Goal: Task Accomplishment & Management: Manage account settings

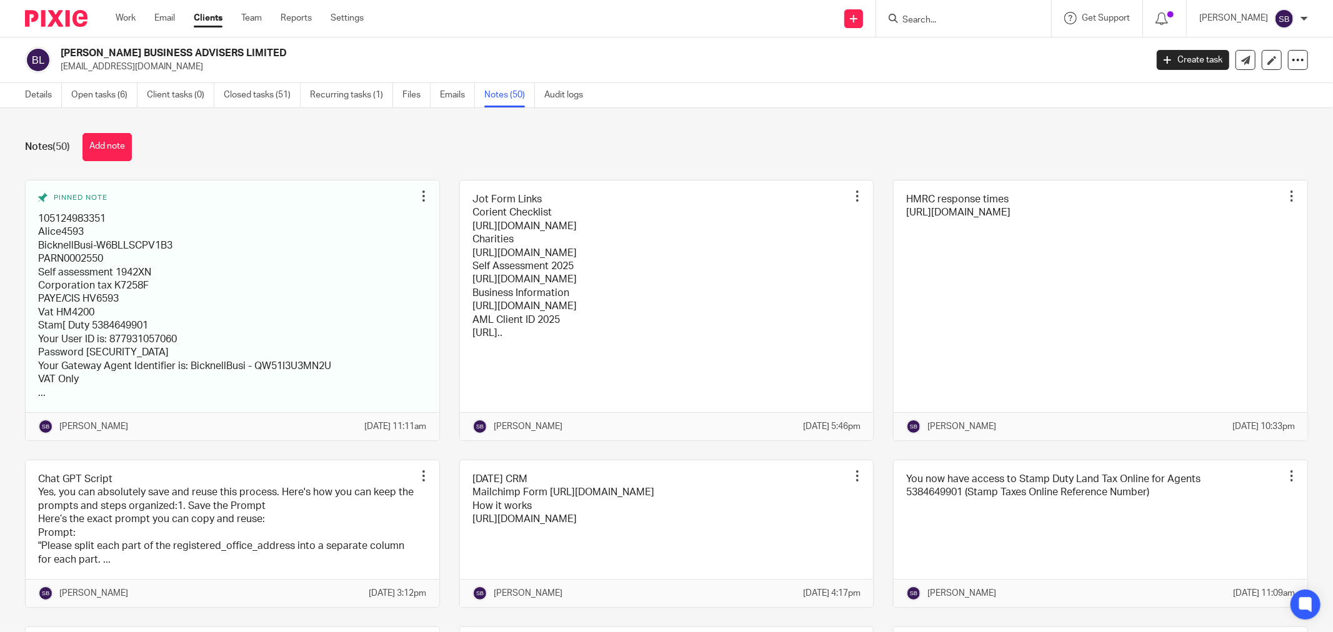
click at [962, 23] on input "Search" at bounding box center [957, 20] width 112 height 11
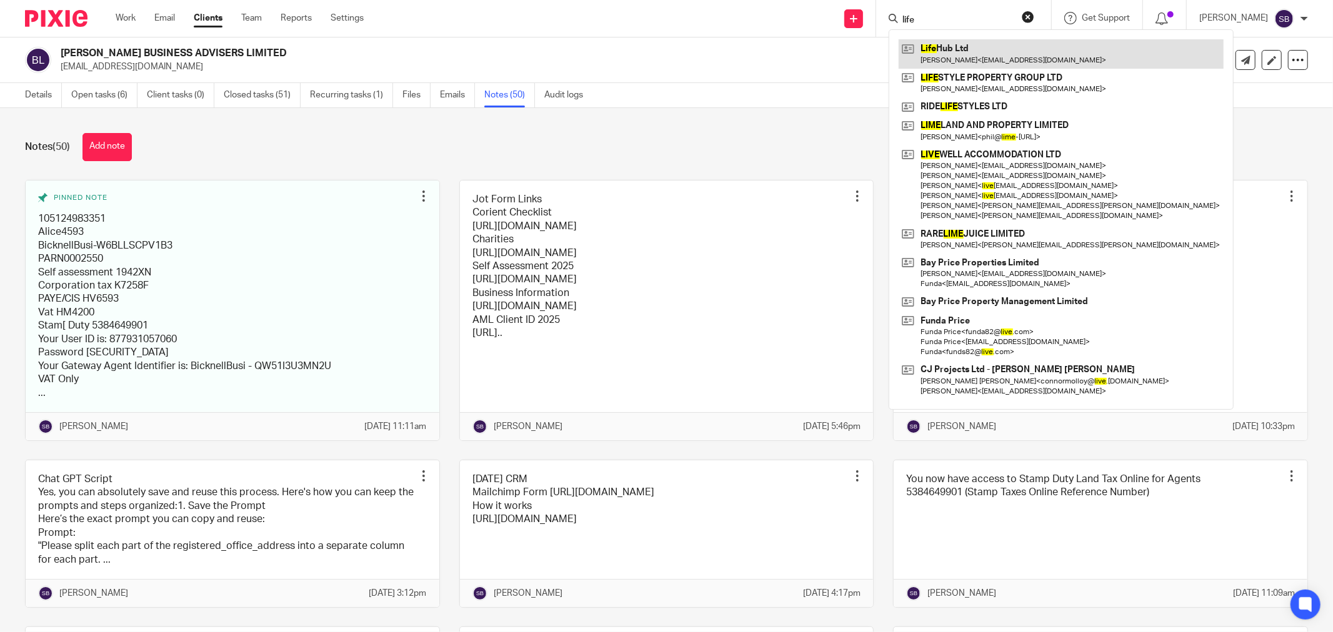
type input "life"
click at [983, 58] on link at bounding box center [1060, 53] width 325 height 29
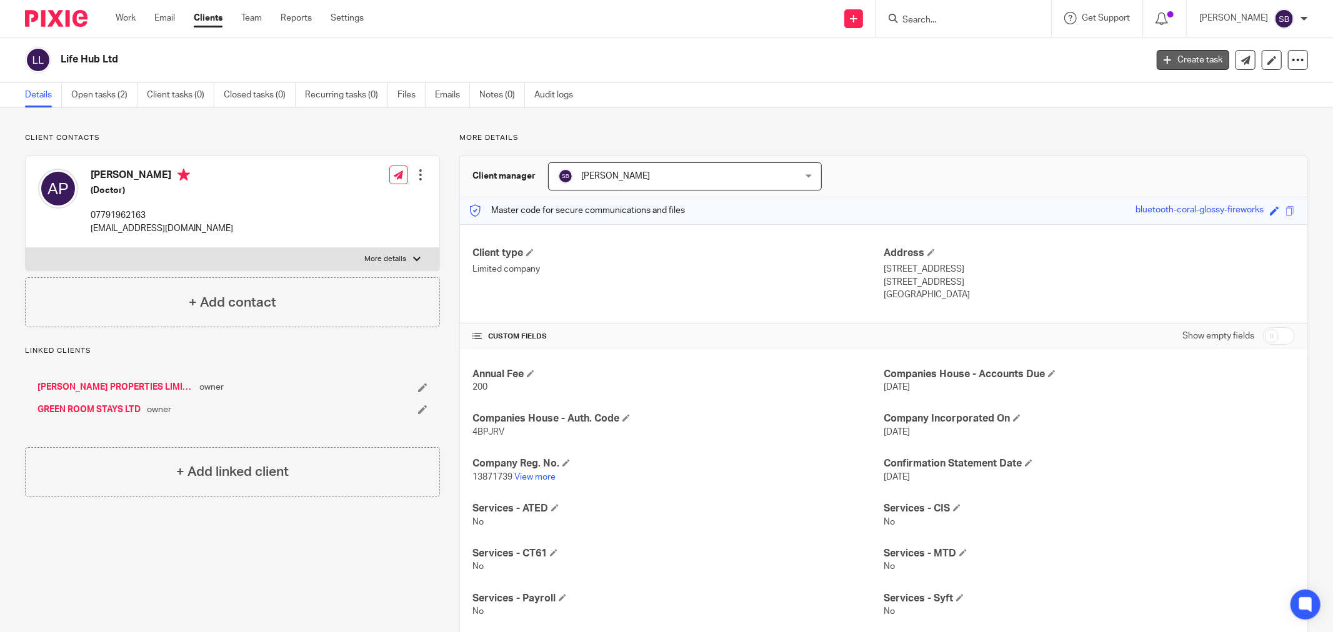
click at [1178, 60] on link "Create task" at bounding box center [1193, 60] width 72 height 20
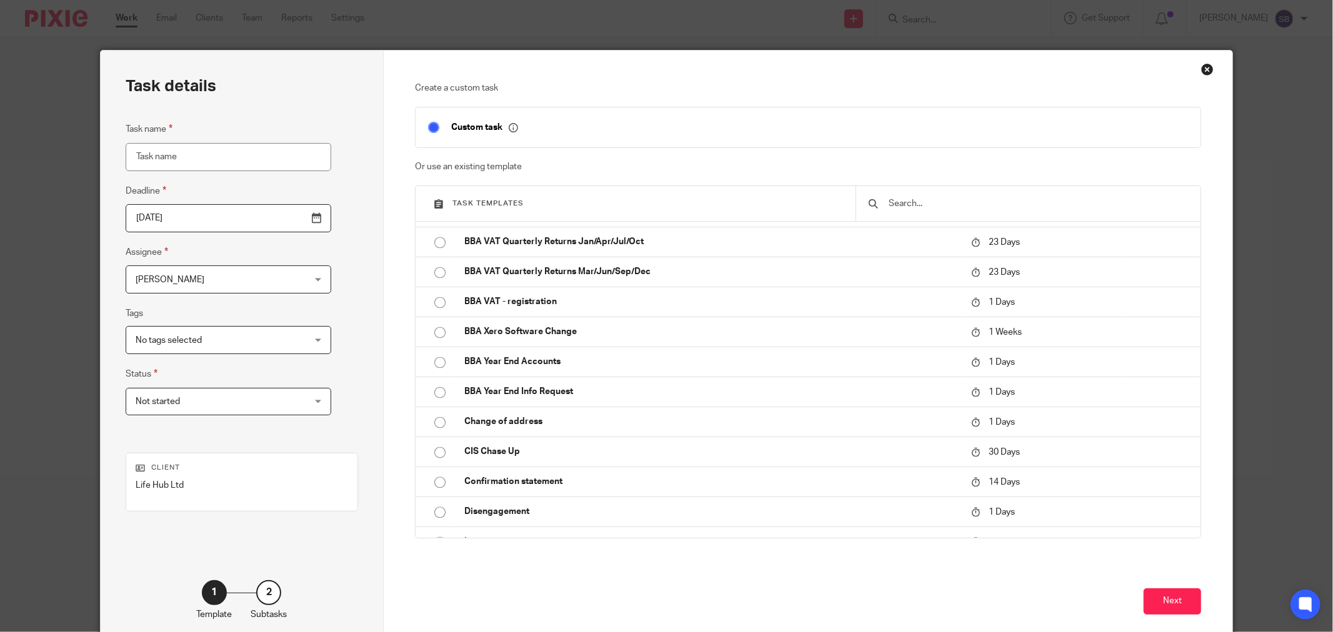
scroll to position [2221, 0]
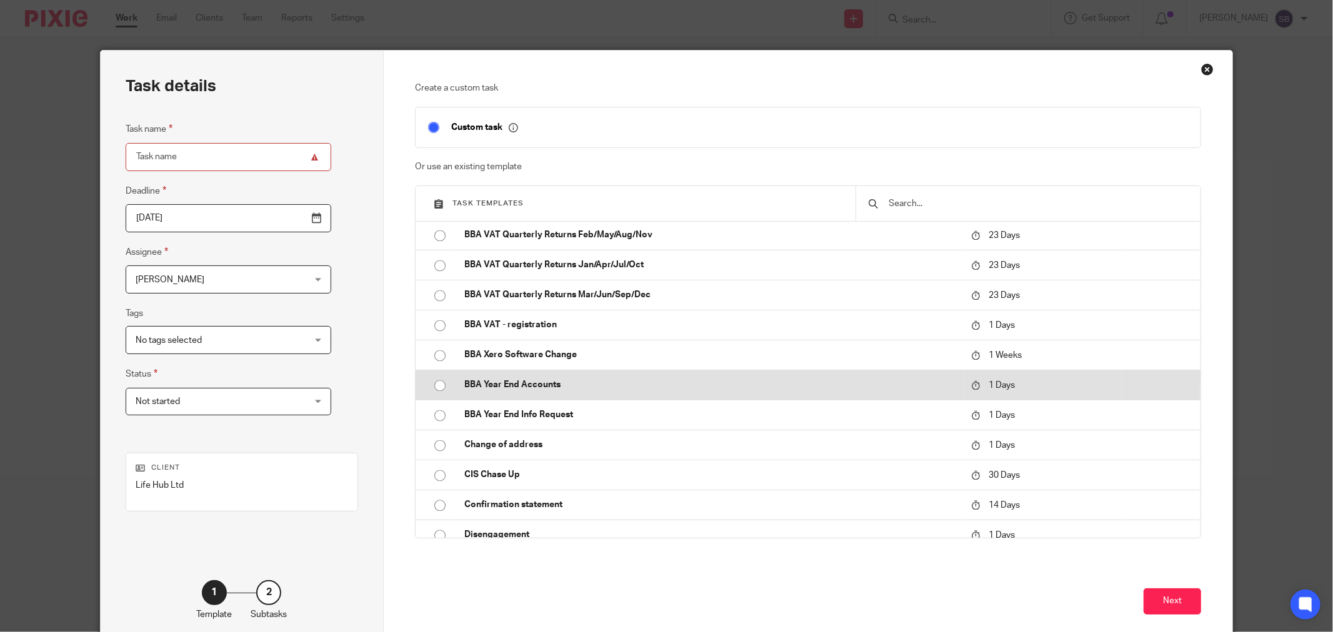
click at [540, 385] on p "BBA Year End Accounts" at bounding box center [711, 385] width 494 height 12
type input "2025-08-18"
type input "BBA Year End Accounts"
checkbox input "false"
radio input "true"
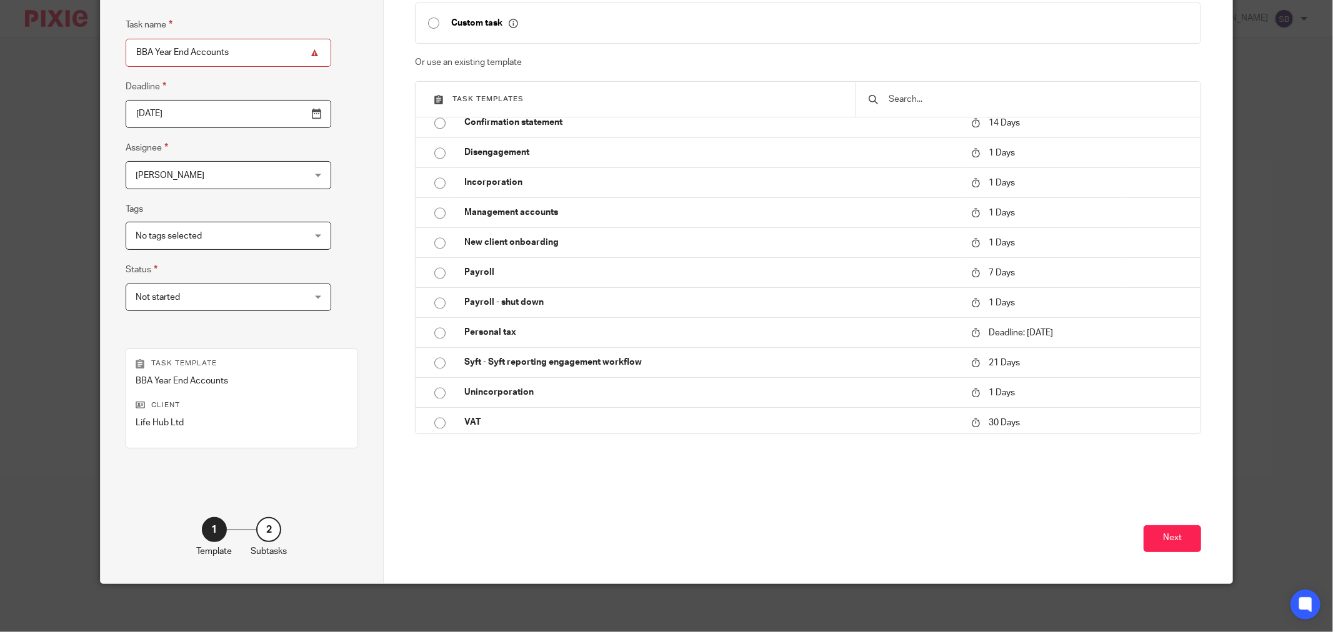
scroll to position [106, 0]
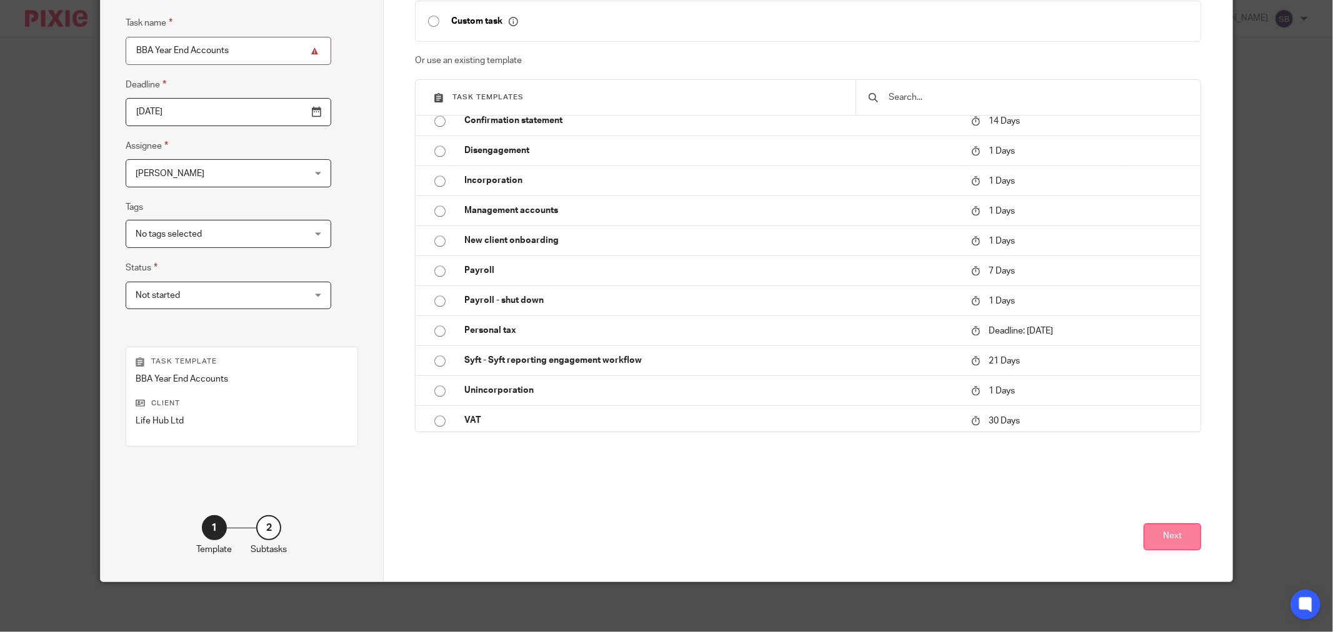
click at [1154, 525] on button "Next" at bounding box center [1171, 537] width 57 height 27
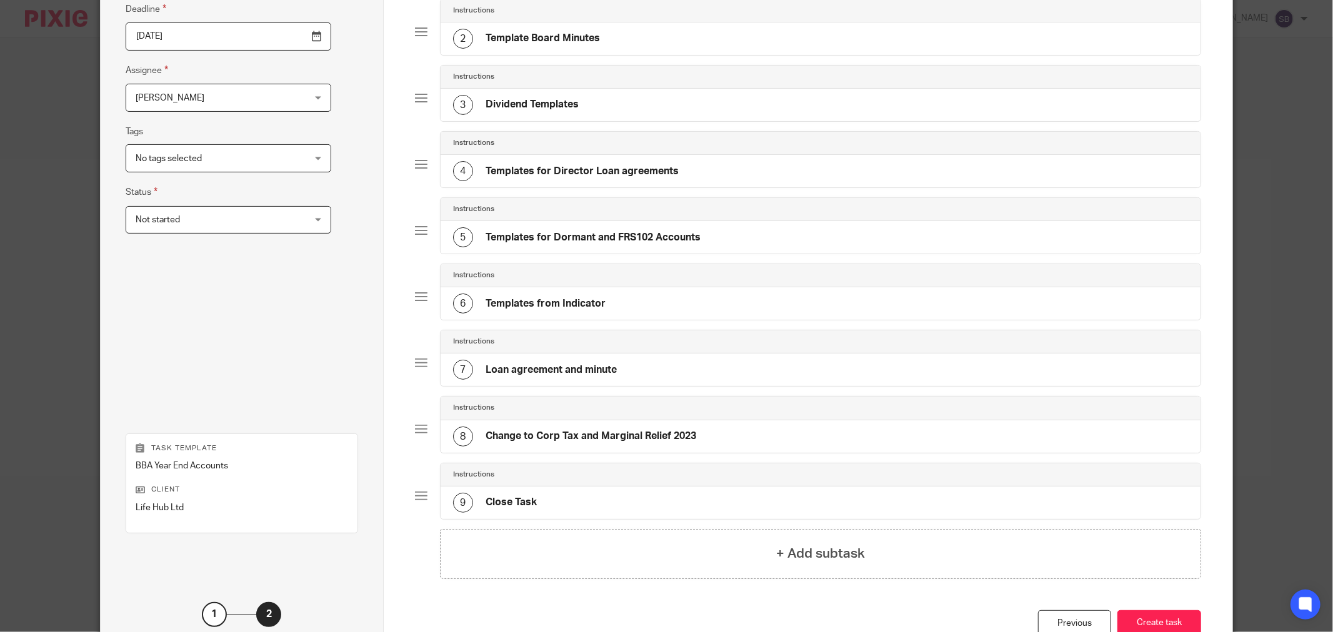
scroll to position [270, 0]
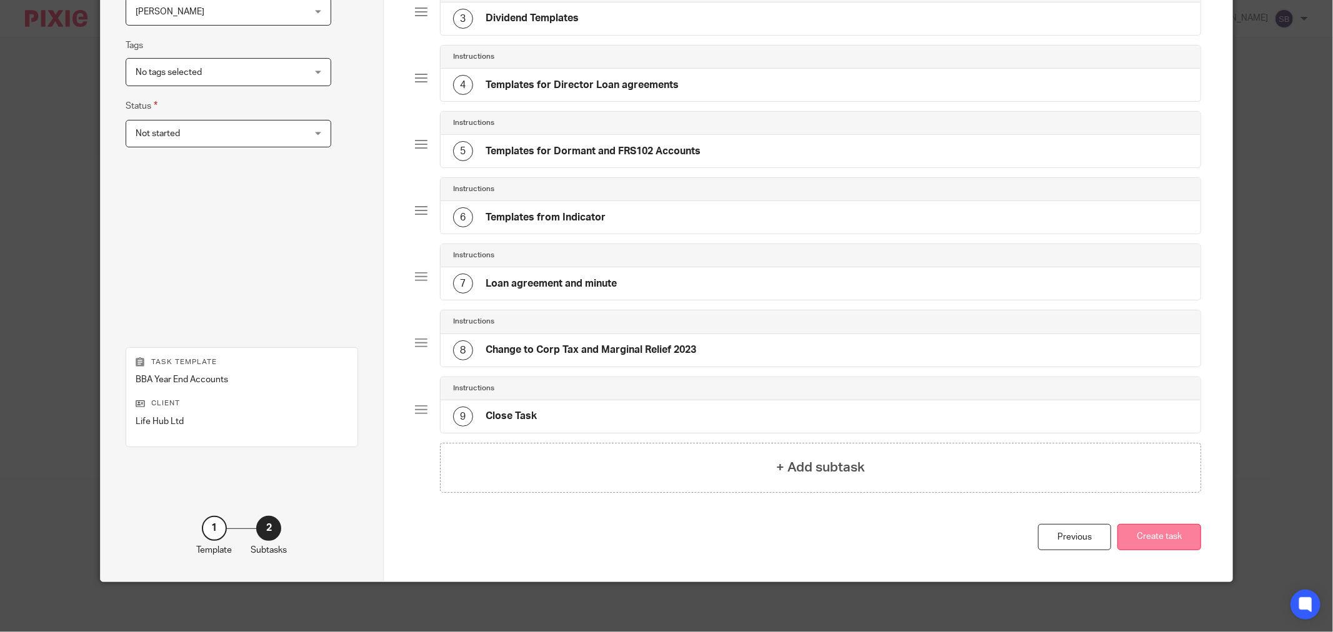
click at [1156, 544] on button "Create task" at bounding box center [1159, 537] width 84 height 27
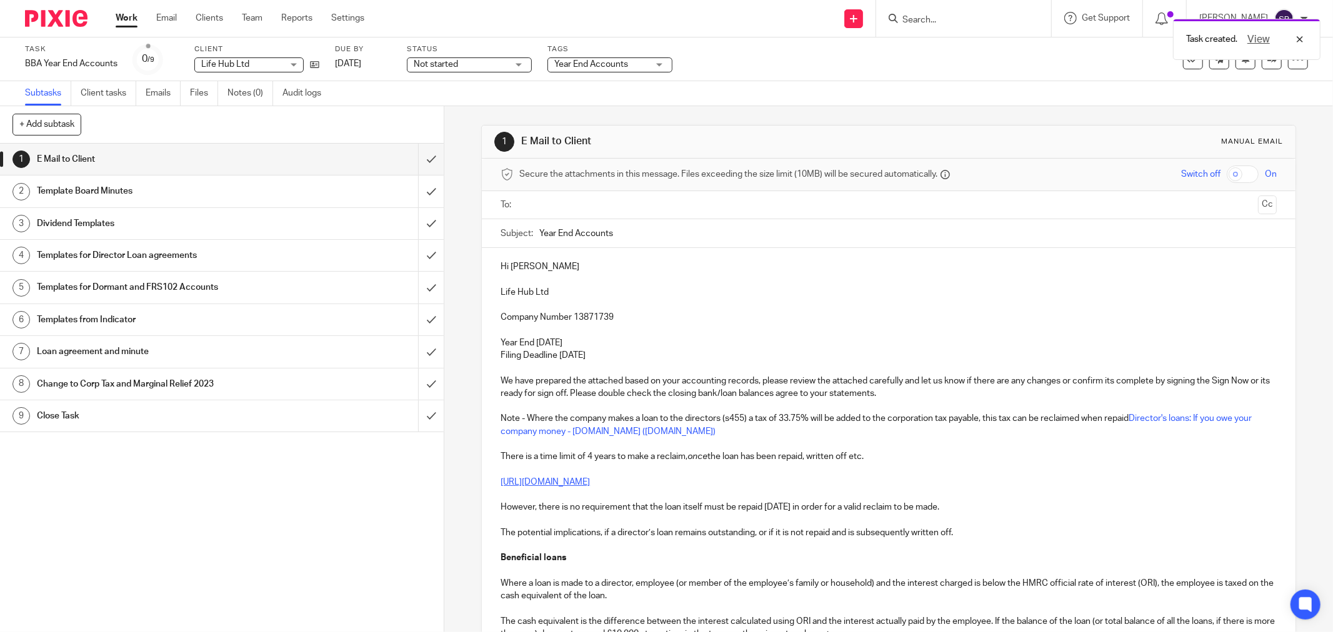
click at [610, 210] on input "text" at bounding box center [888, 205] width 729 height 14
click at [697, 208] on input "text" at bounding box center [941, 206] width 624 height 24
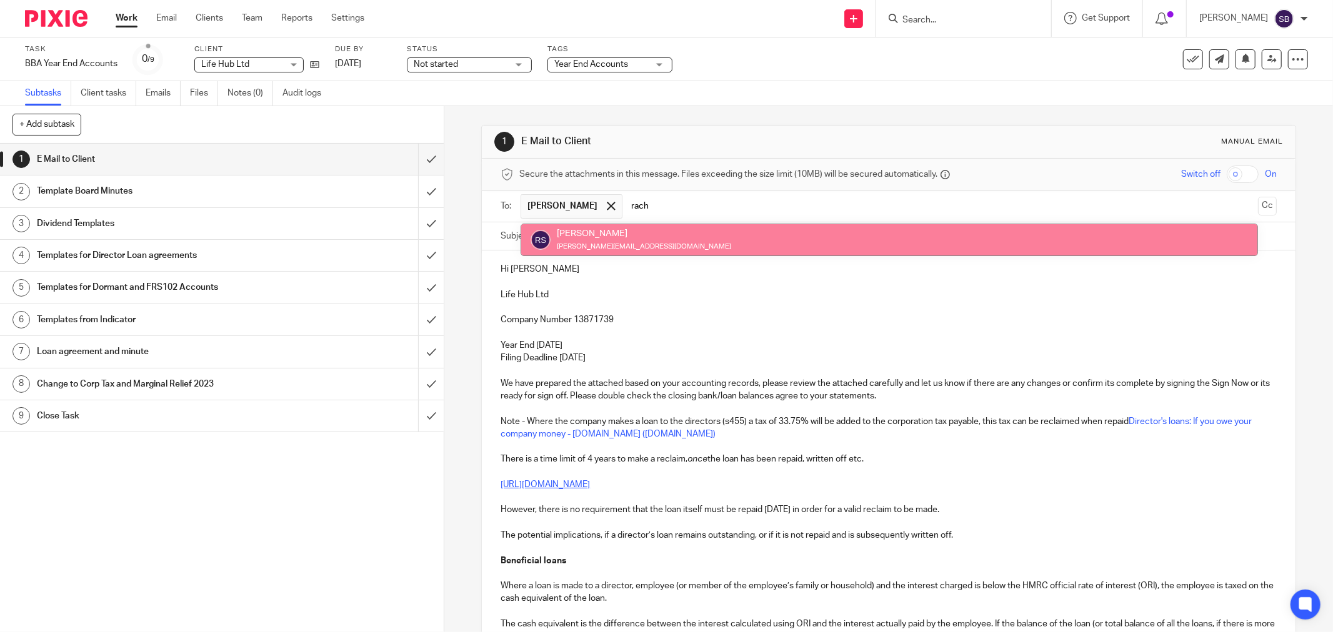
type input "rach"
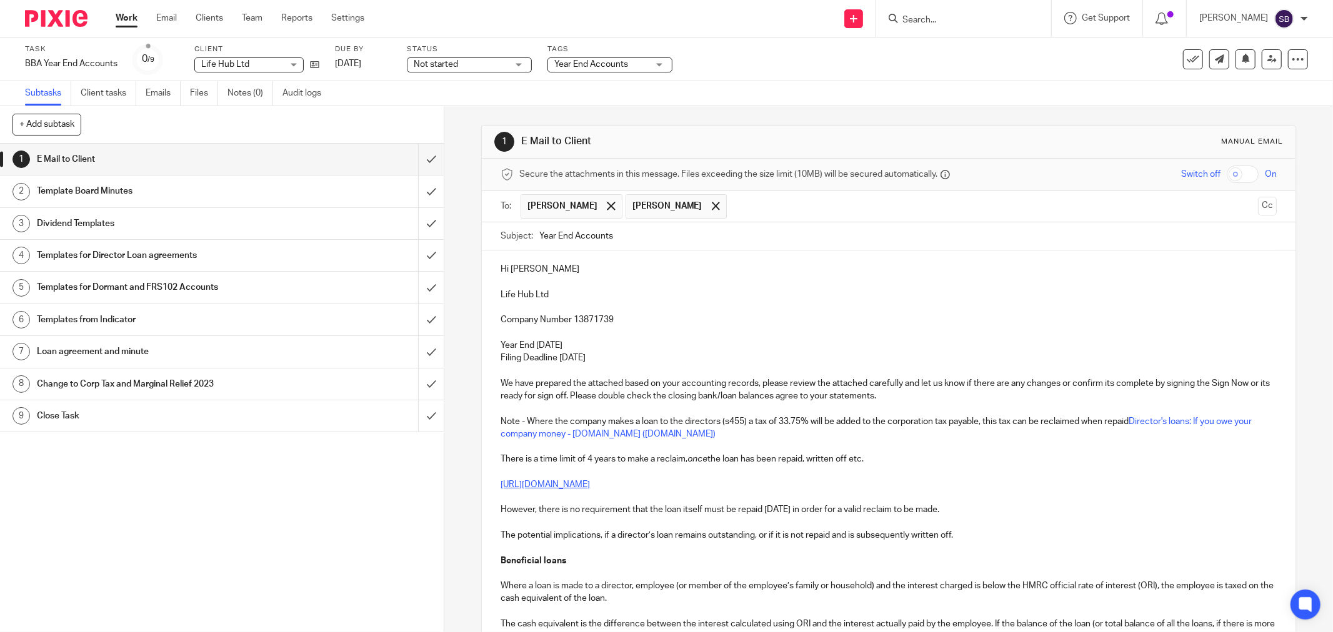
click at [688, 239] on input "Year End Accounts" at bounding box center [907, 236] width 737 height 28
drag, startPoint x: 494, startPoint y: 297, endPoint x: 570, endPoint y: 295, distance: 76.3
copy p "Life Hub Ltd"
click at [722, 236] on input "Year End Accounts 2025 -" at bounding box center [907, 236] width 737 height 28
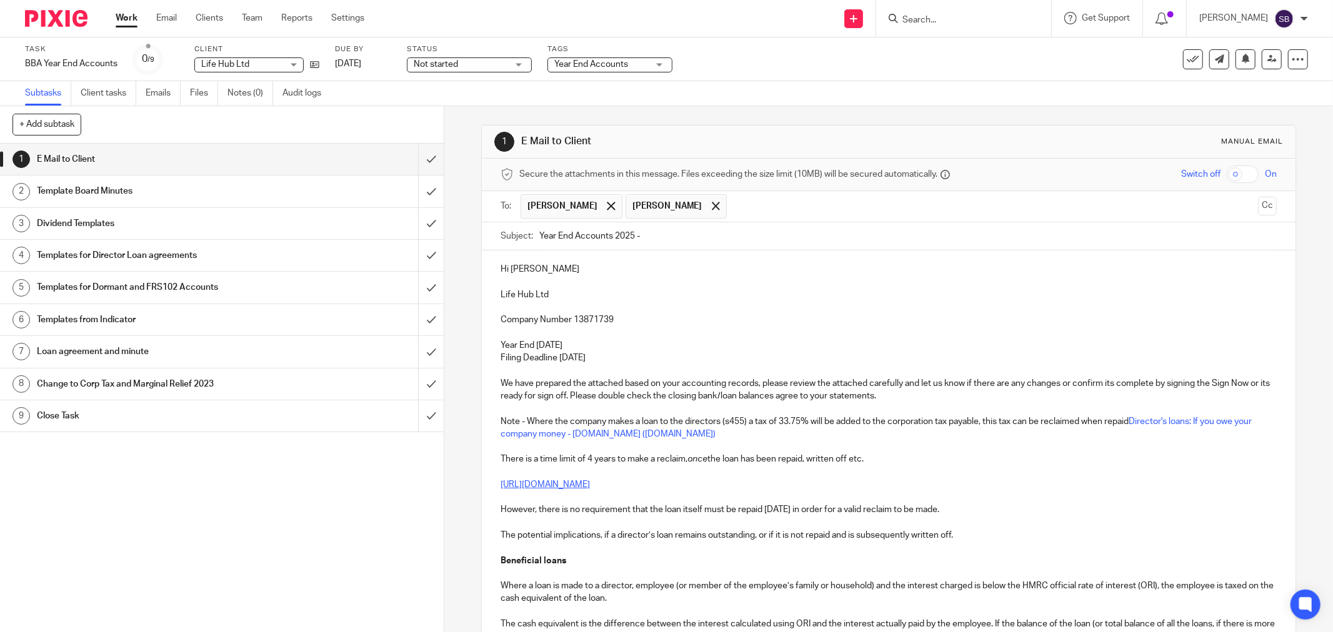
paste input "Life Hub Ltd"
type input "Year End Accounts 2025 - Life Hub Ltd"
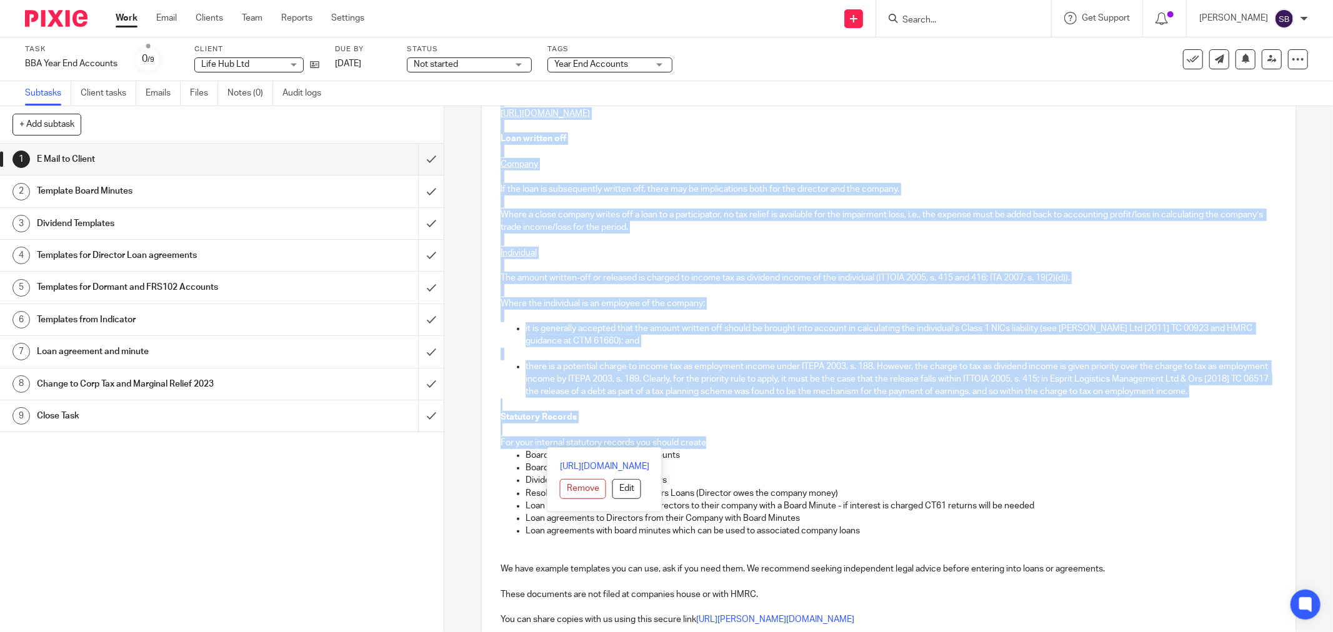
scroll to position [555, 0]
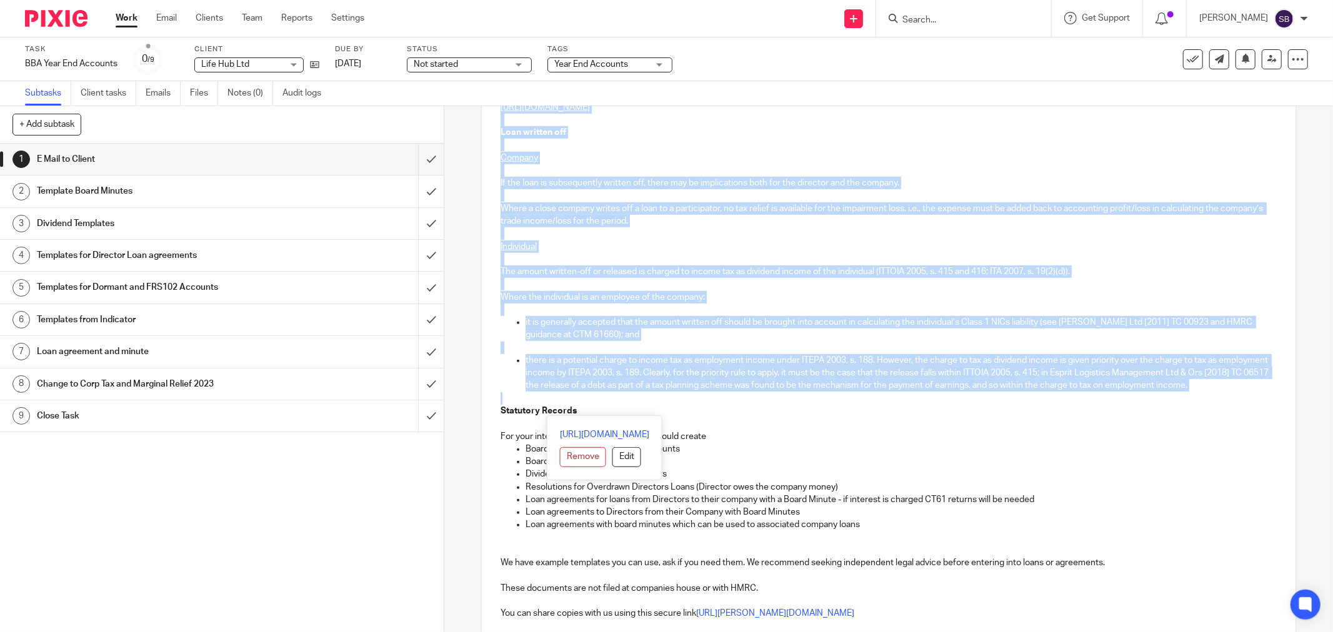
drag, startPoint x: 492, startPoint y: 396, endPoint x: 984, endPoint y: 410, distance: 492.0
click at [984, 410] on div "Hi [PERSON_NAME] Life Hub Ltd Company Number 13871739 Year End [DATE] Filing De…" at bounding box center [888, 359] width 813 height 1326
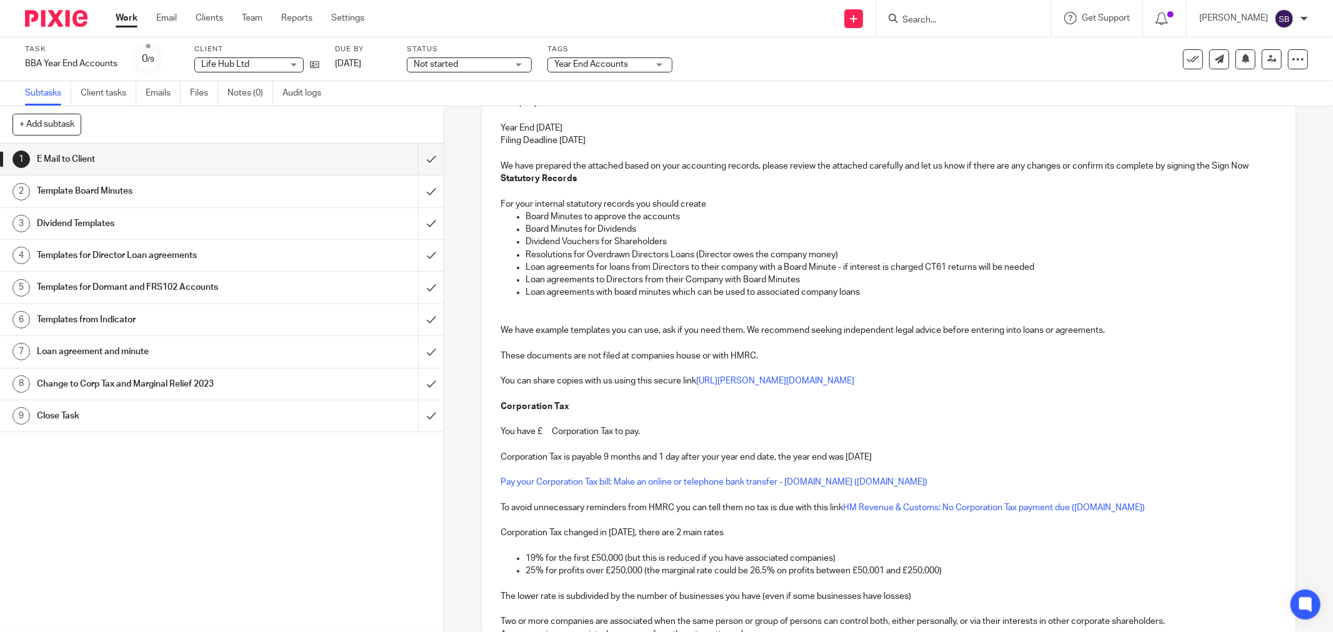
scroll to position [132, 0]
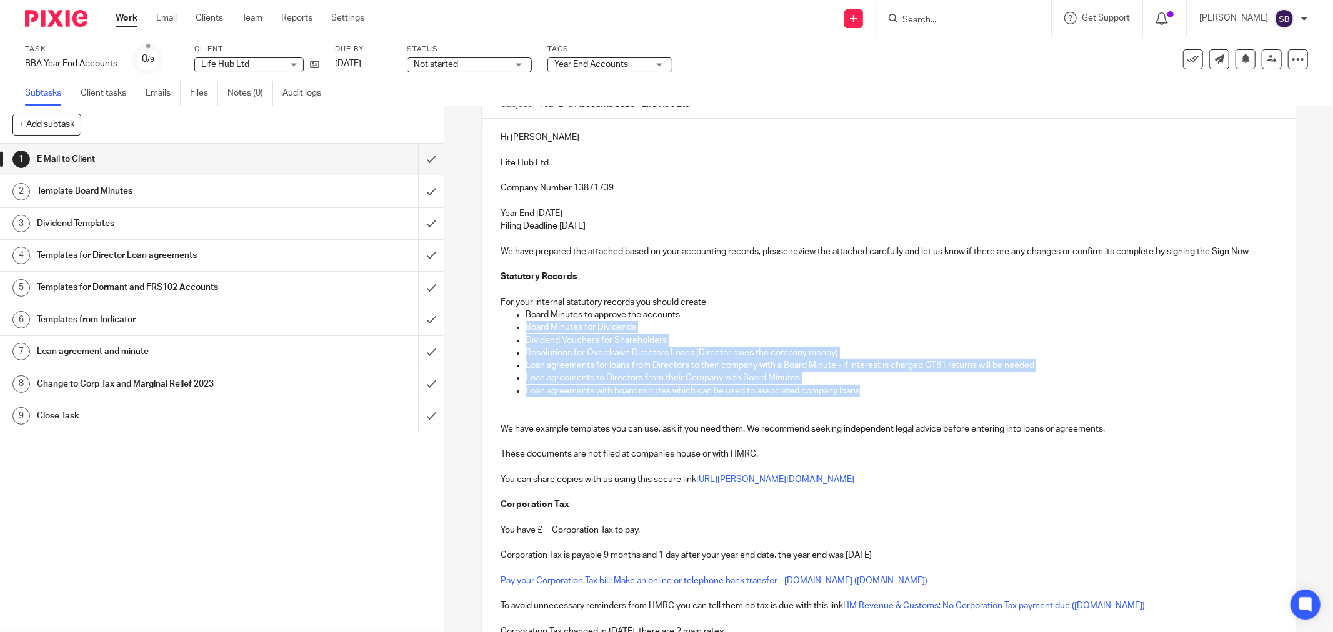
drag, startPoint x: 521, startPoint y: 329, endPoint x: 911, endPoint y: 385, distance: 393.8
click at [911, 385] on ul "Board Minutes to approve the accounts Board Minutes for Dividends Dividend Vouc…" at bounding box center [888, 353] width 776 height 89
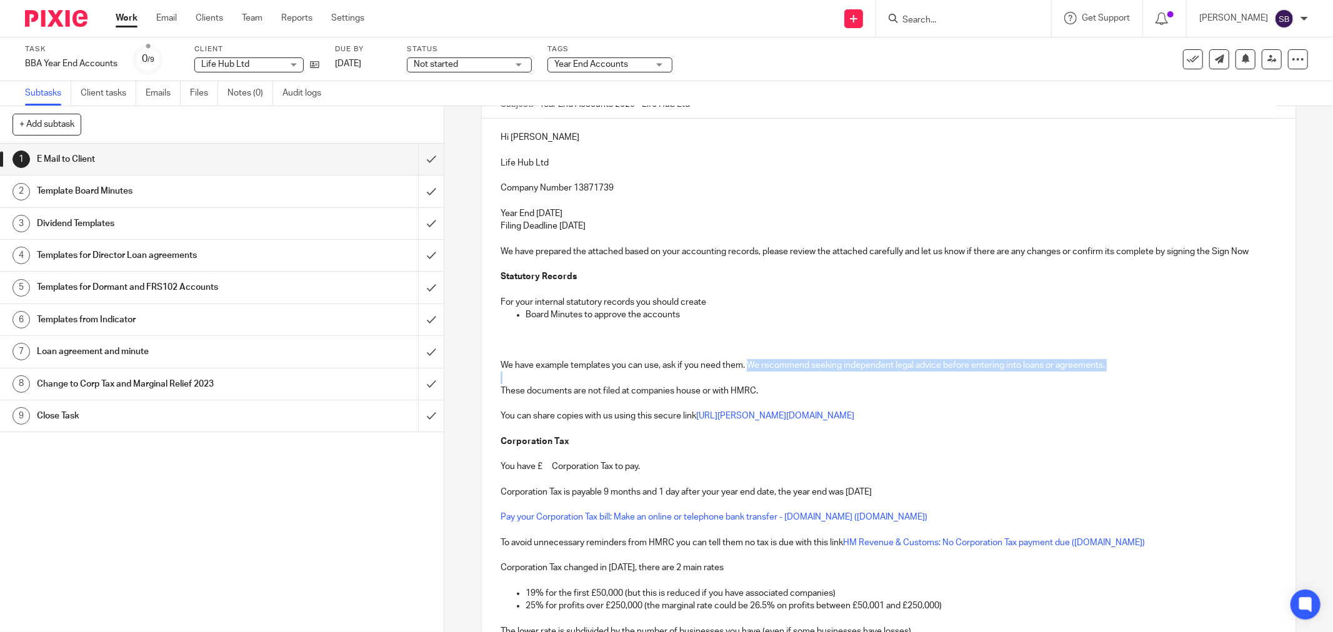
drag, startPoint x: 744, startPoint y: 364, endPoint x: 1148, endPoint y: 377, distance: 404.5
click at [1148, 377] on div "Hi [PERSON_NAME] Life Hub Ltd Company Number 13871739 Year End [DATE] Filing De…" at bounding box center [888, 471] width 813 height 705
click at [517, 337] on p at bounding box center [888, 340] width 776 height 12
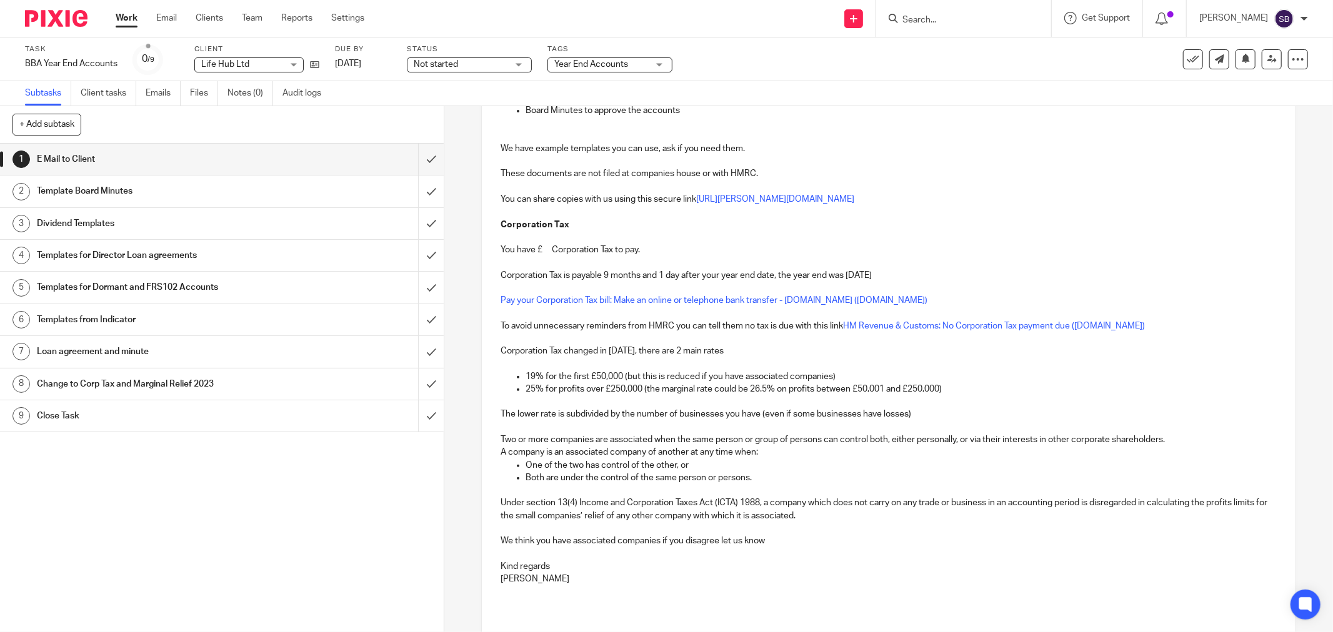
scroll to position [340, 0]
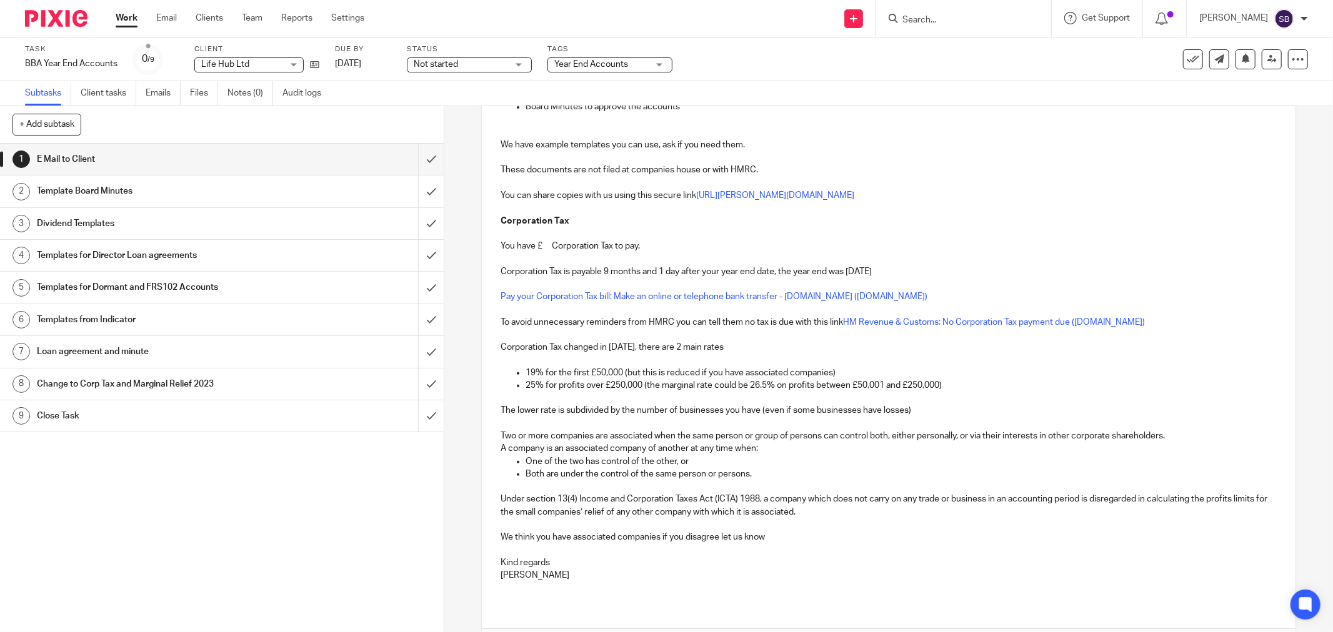
click at [541, 248] on p "You have £ Corporation Tax to pay." at bounding box center [888, 246] width 776 height 12
click at [535, 247] on p "You have £ Corporation Tax to pay." at bounding box center [888, 246] width 776 height 12
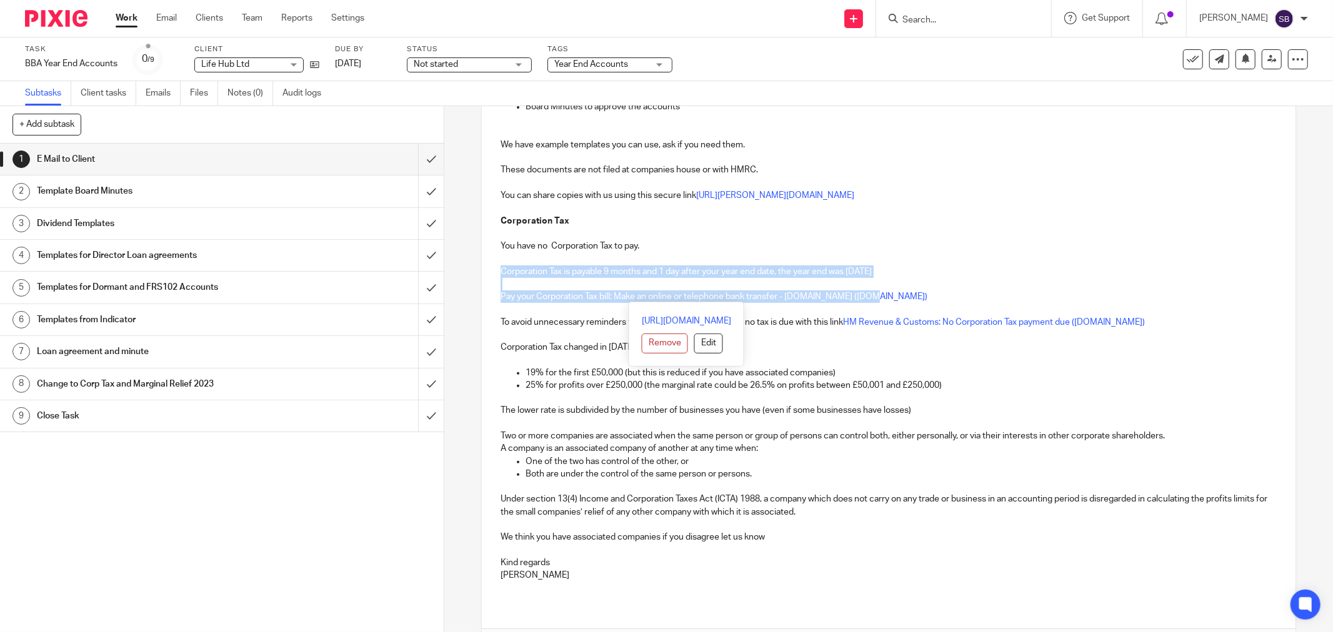
drag, startPoint x: 495, startPoint y: 270, endPoint x: 935, endPoint y: 295, distance: 439.9
click at [935, 295] on div "Hi [PERSON_NAME] Life Hub Ltd Company Number 13871739 Year End [DATE] Filing De…" at bounding box center [888, 257] width 813 height 693
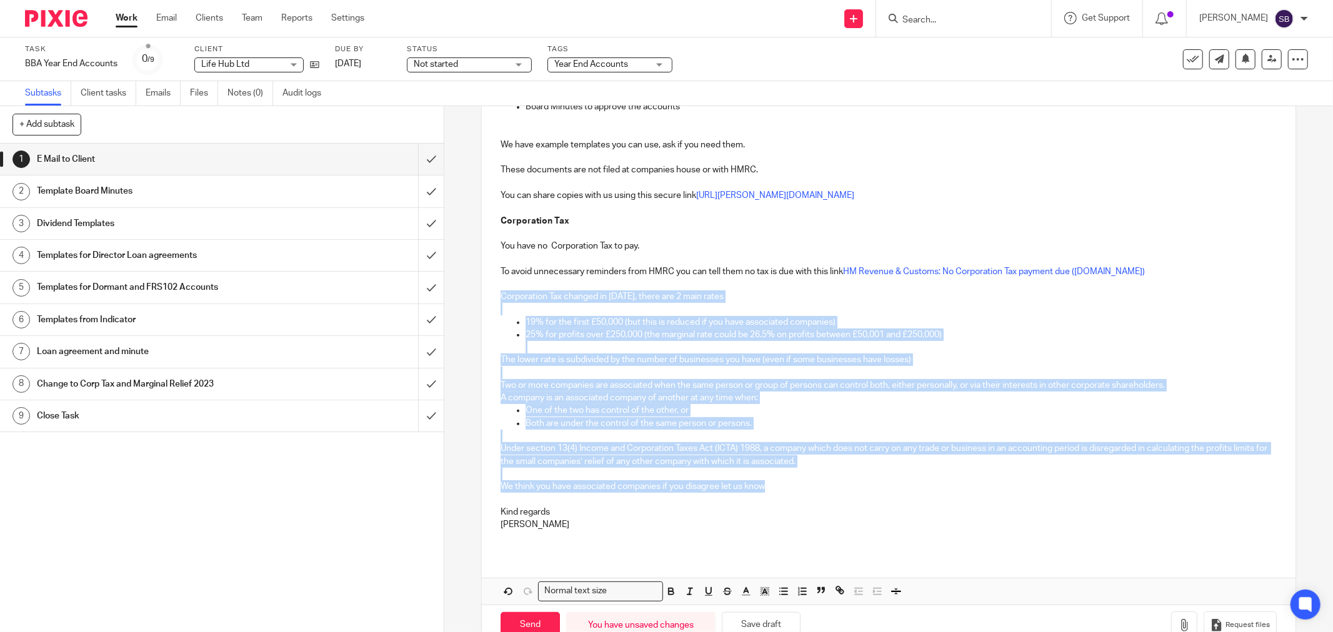
drag, startPoint x: 497, startPoint y: 297, endPoint x: 858, endPoint y: 489, distance: 408.6
click at [858, 489] on div "Hi [PERSON_NAME] Life Hub Ltd Company Number 13871739 Year End [DATE] Filing De…" at bounding box center [888, 232] width 813 height 642
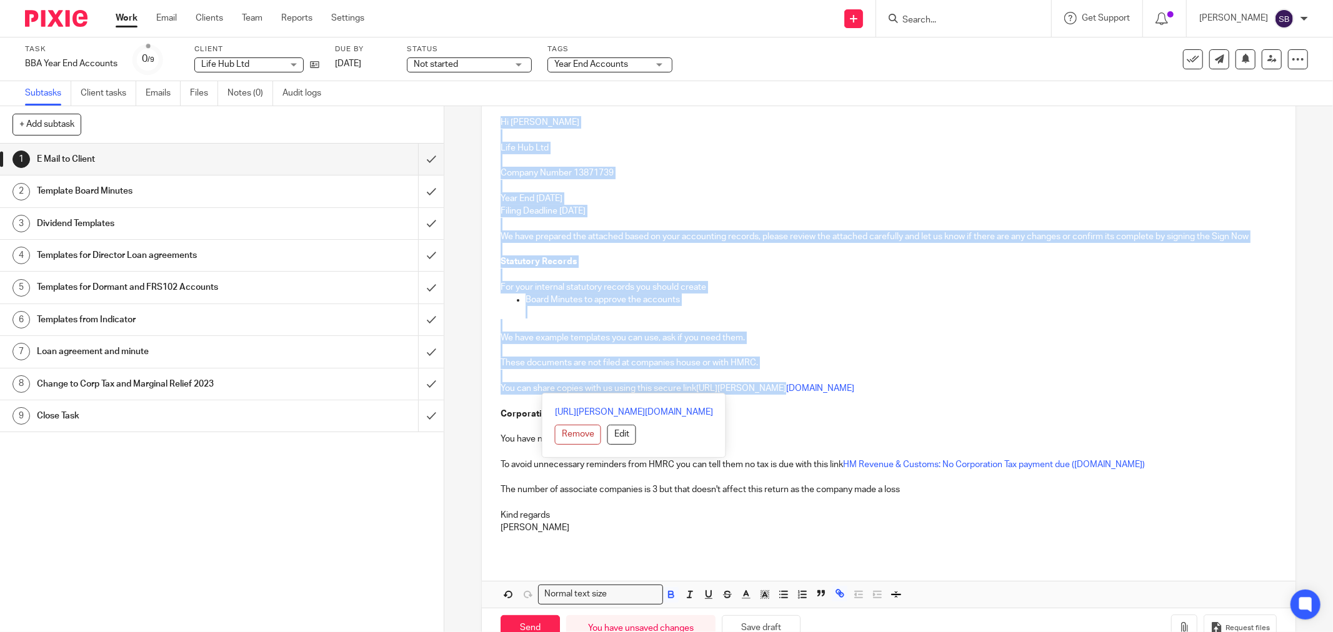
scroll to position [184, 0]
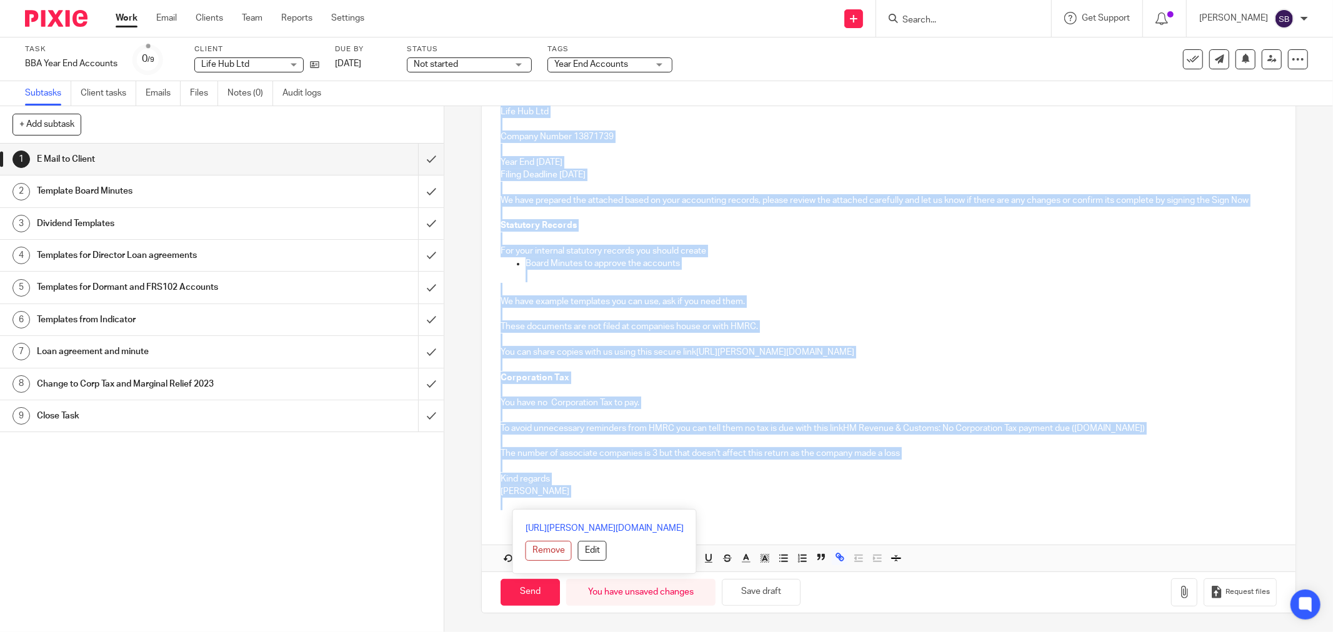
drag, startPoint x: 497, startPoint y: 269, endPoint x: 769, endPoint y: 500, distance: 357.7
click at [769, 500] on div "Hi [PERSON_NAME] Life Hub Ltd Company Number 13871739 Year End [DATE] Filing De…" at bounding box center [888, 293] width 813 height 452
copy div "Hi [PERSON_NAME] Life Hub Ltd Company Number 13871739 Year End [DATE] Filing De…"
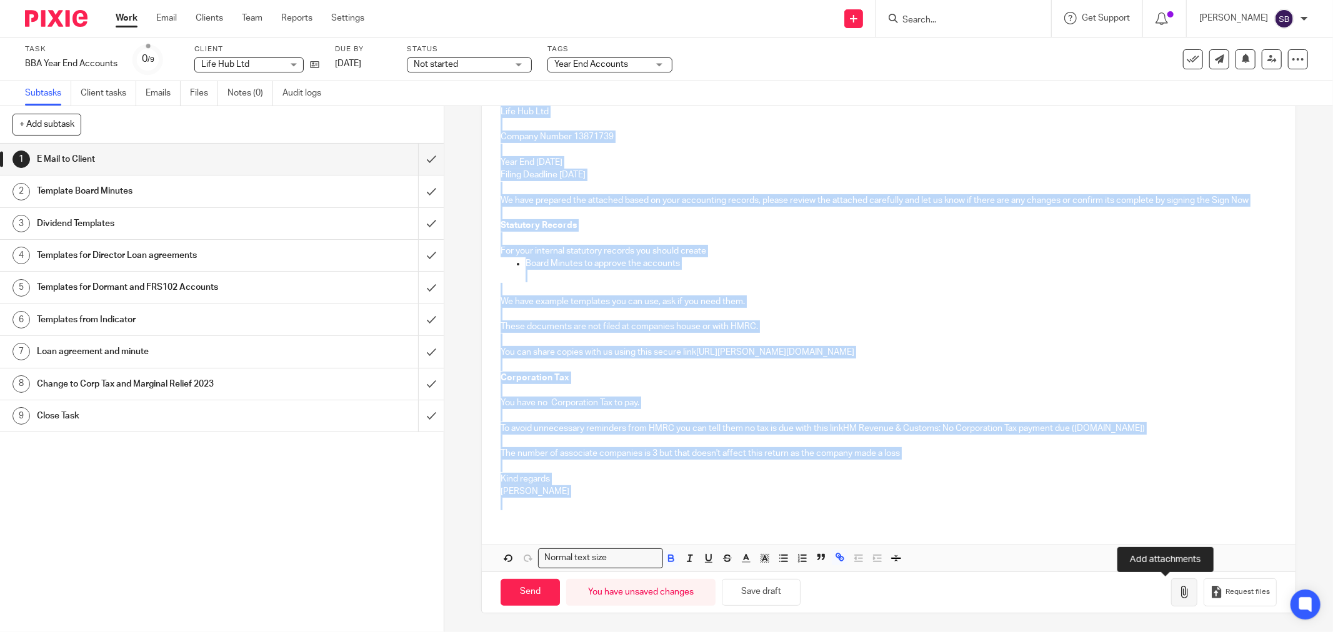
click at [1178, 597] on icon "button" at bounding box center [1184, 592] width 12 height 12
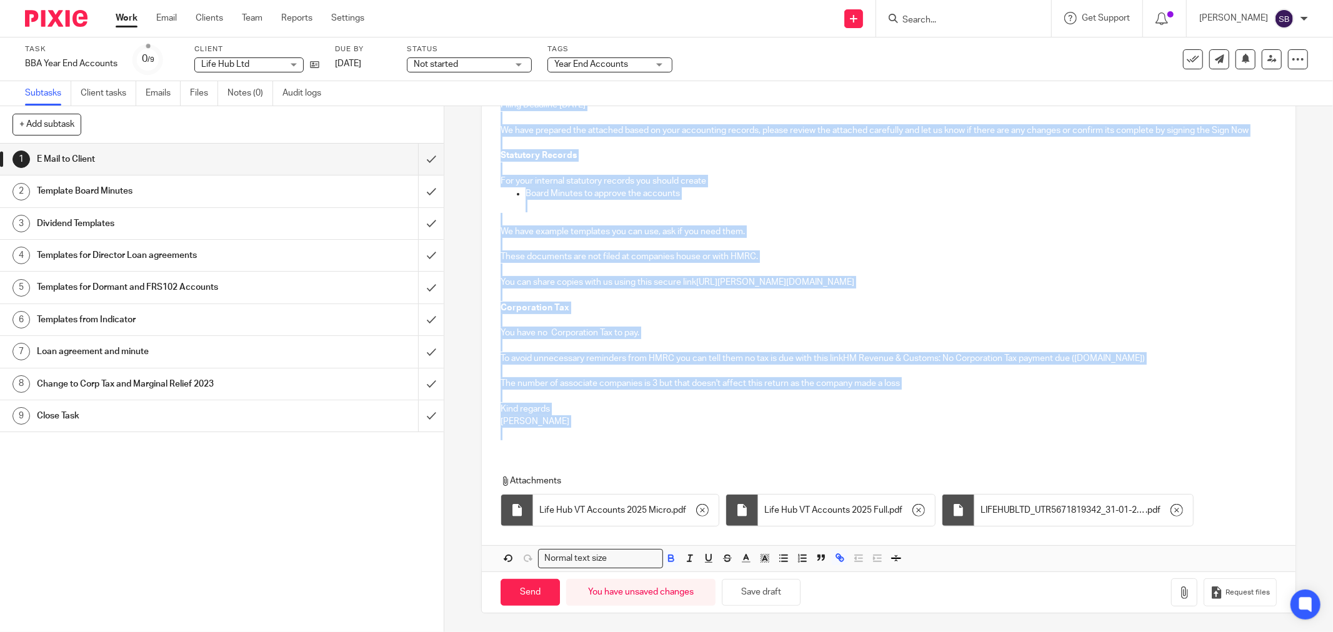
scroll to position [254, 0]
click at [517, 592] on input "Send" at bounding box center [529, 592] width 59 height 27
type input "Sent"
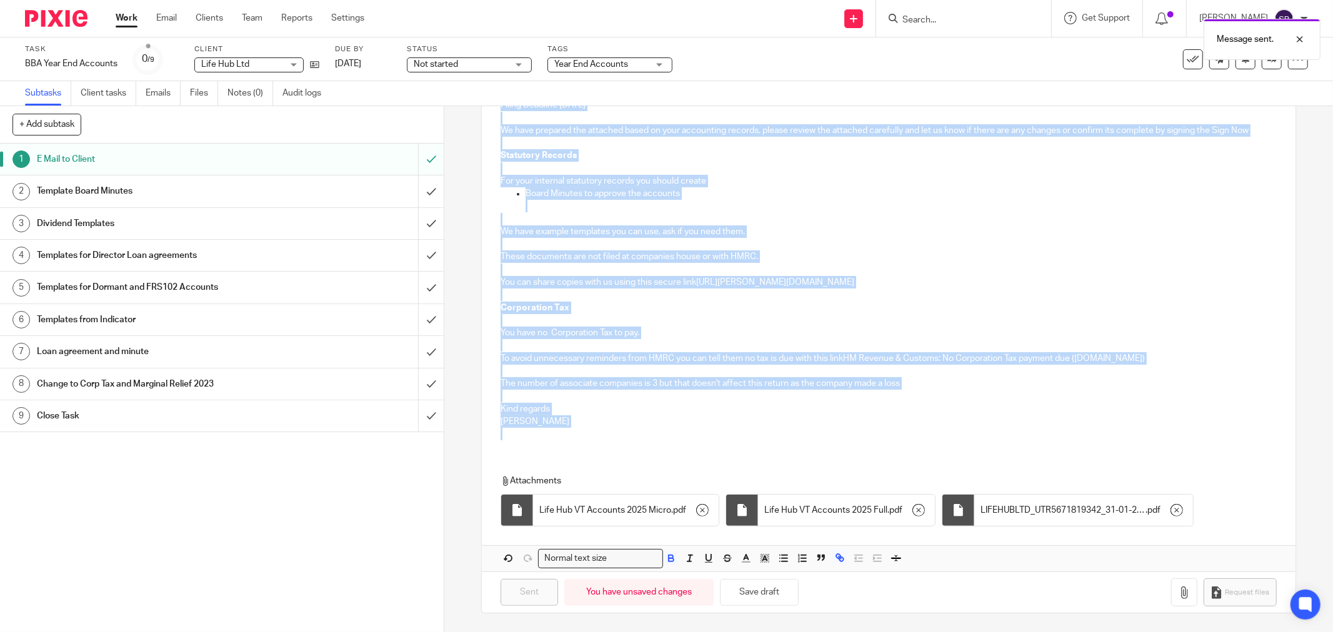
scroll to position [0, 0]
